Goal: Information Seeking & Learning: Learn about a topic

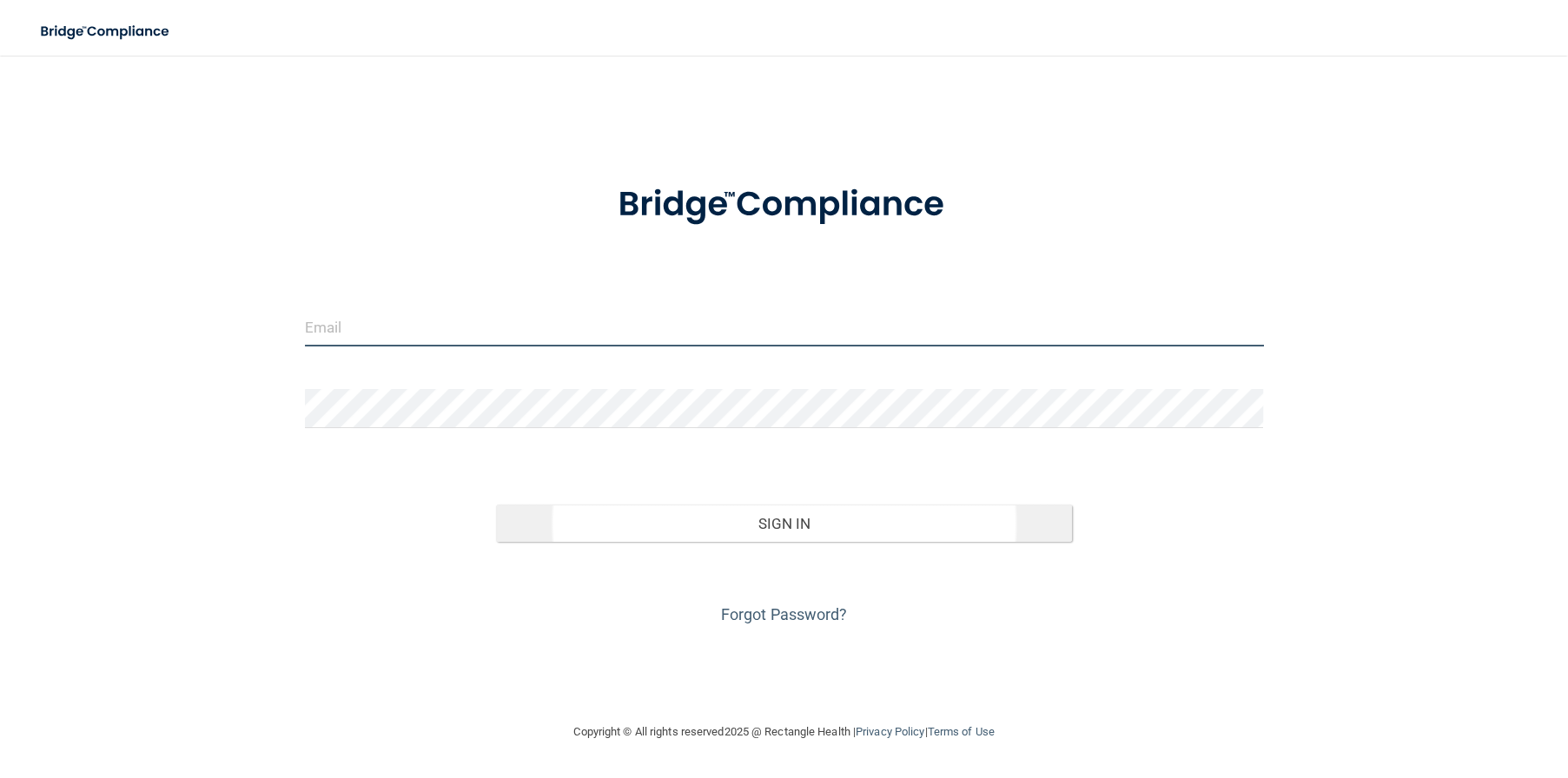
type input "[EMAIL_ADDRESS][DOMAIN_NAME]"
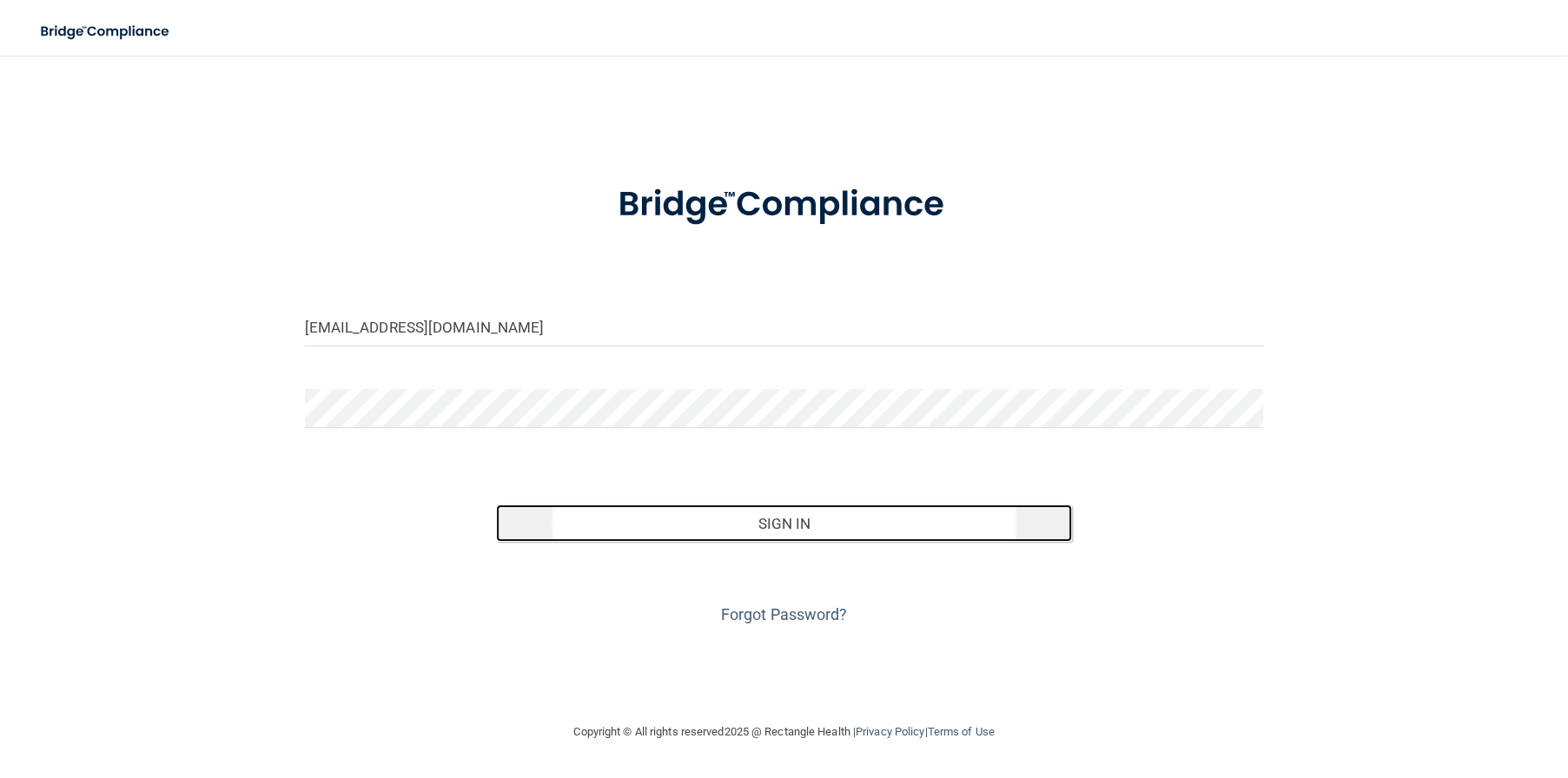
click at [774, 533] on button "Sign In" at bounding box center [783, 523] width 575 height 38
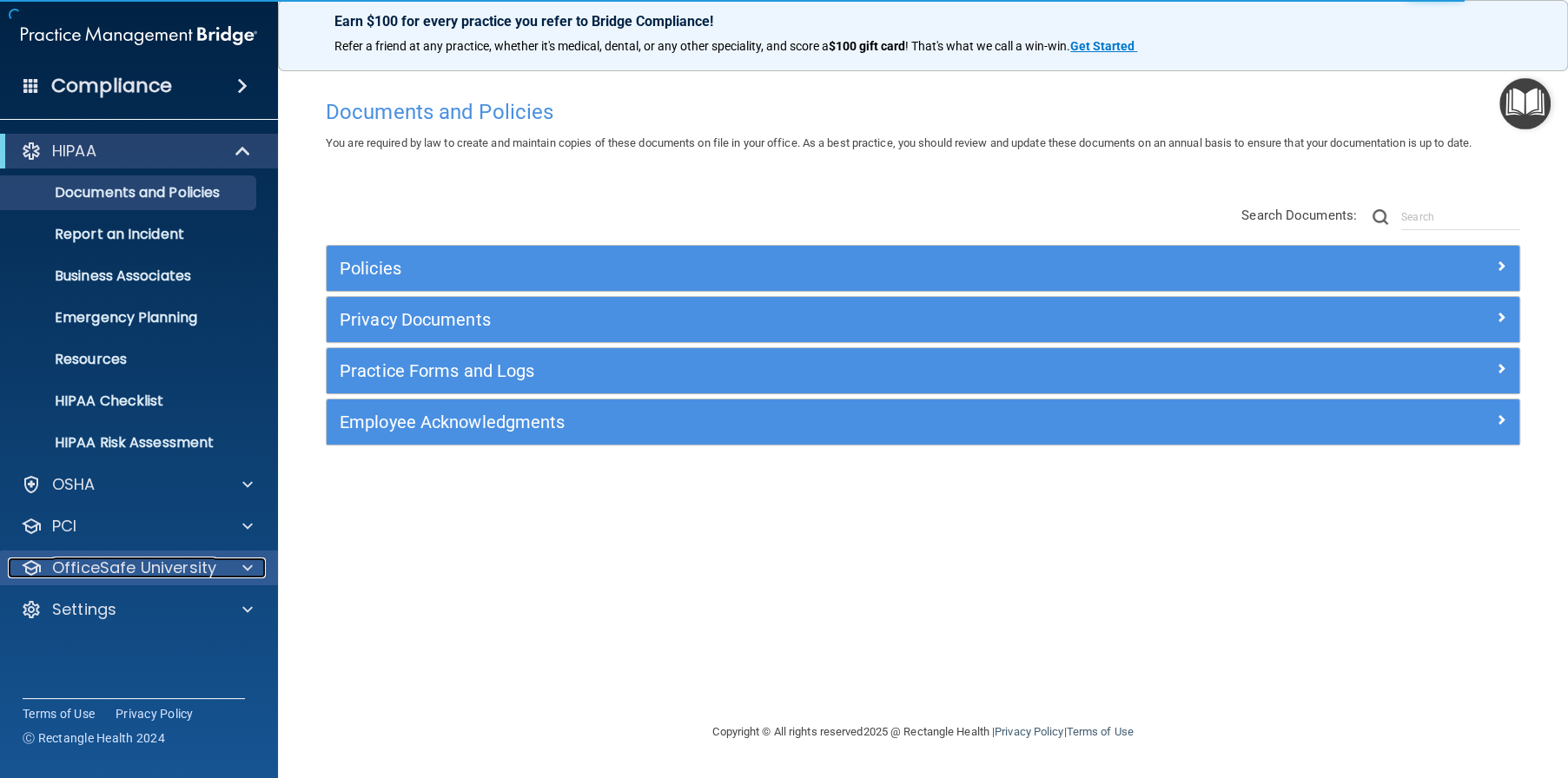
click at [204, 572] on p "OfficeSafe University" at bounding box center [134, 568] width 165 height 20
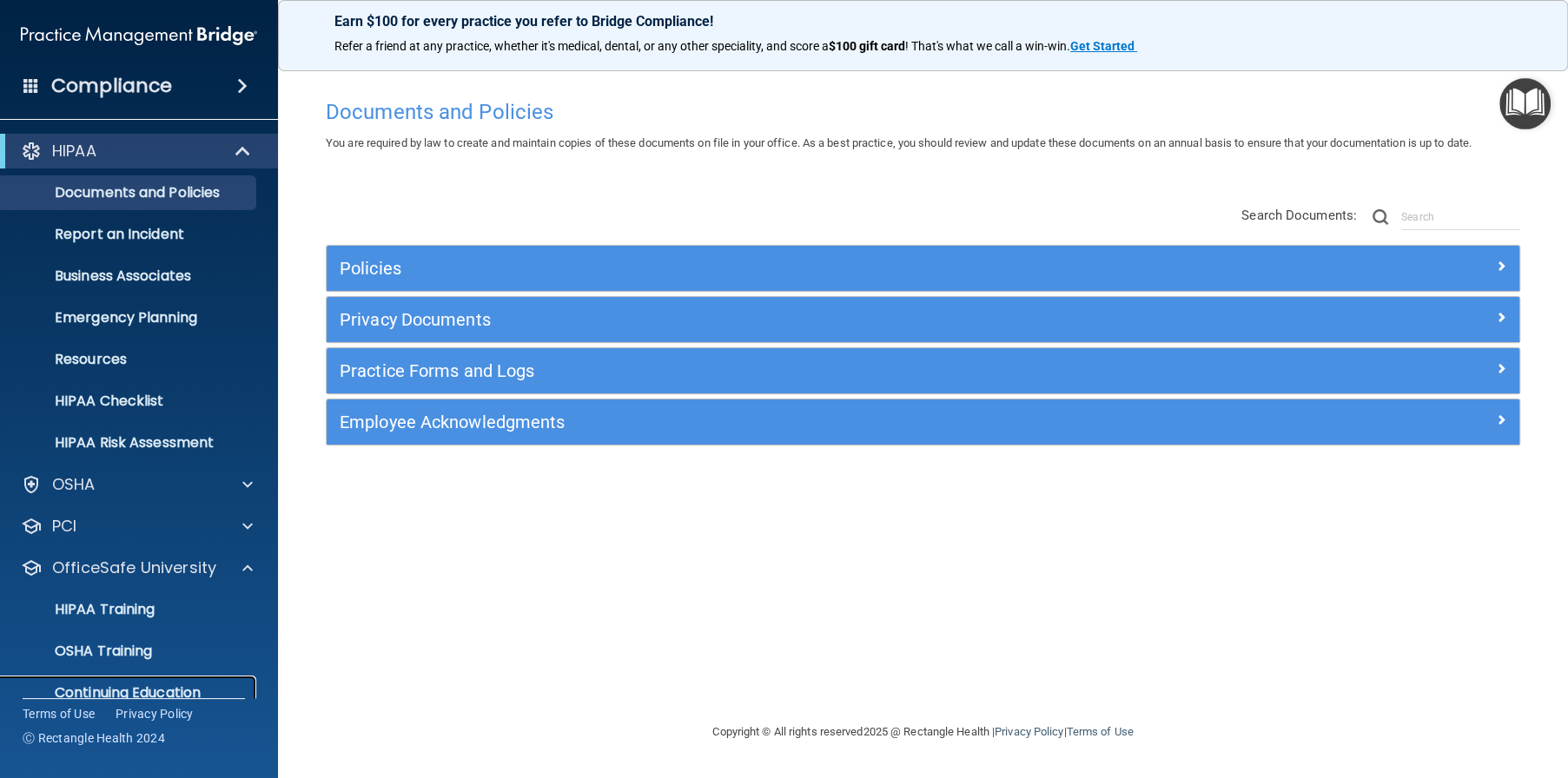
click at [168, 692] on p "Continuing Education" at bounding box center [130, 693] width 237 height 18
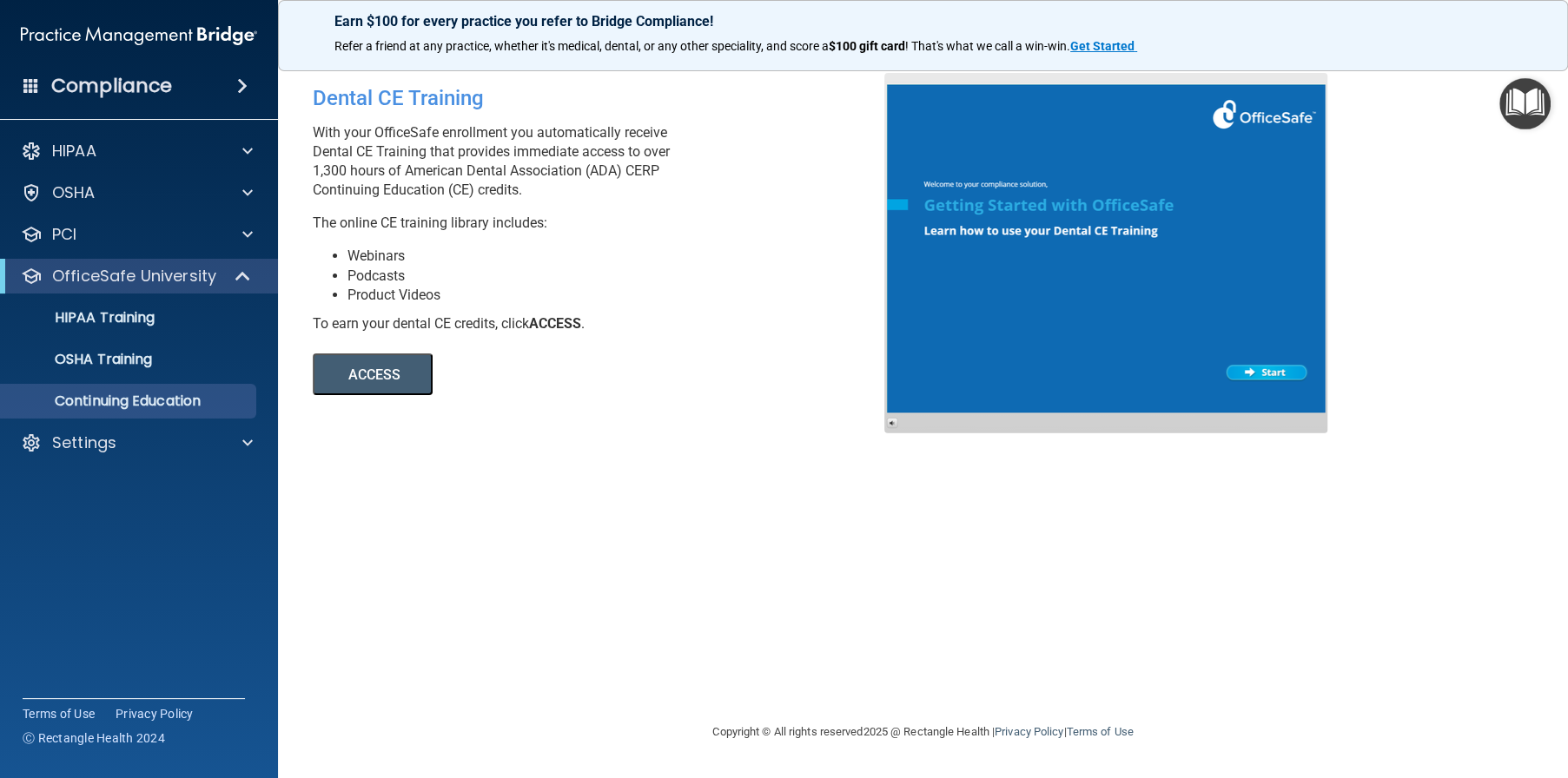
click at [381, 361] on button "ACCESS" at bounding box center [372, 374] width 120 height 42
